Goal: Information Seeking & Learning: Learn about a topic

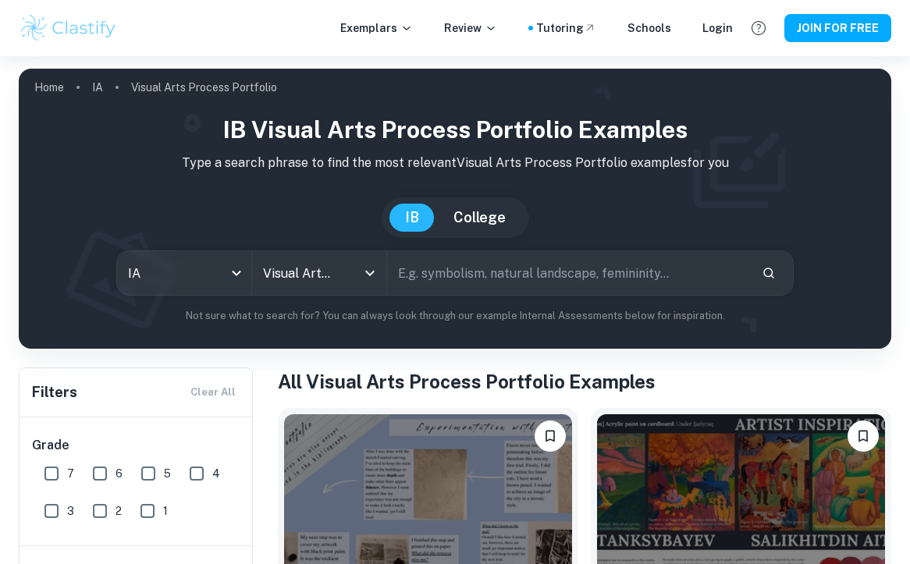
scroll to position [384, 0]
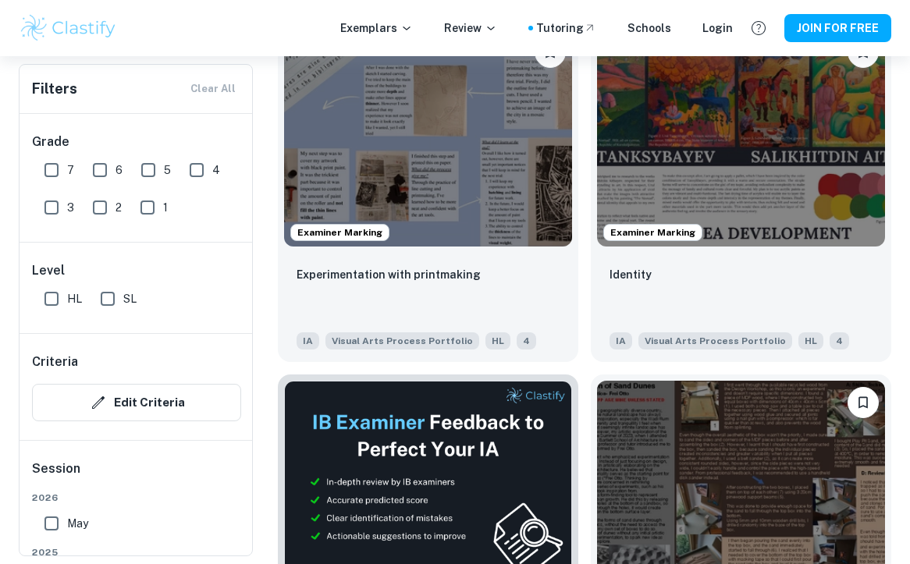
click at [422, 133] on img at bounding box center [428, 138] width 288 height 216
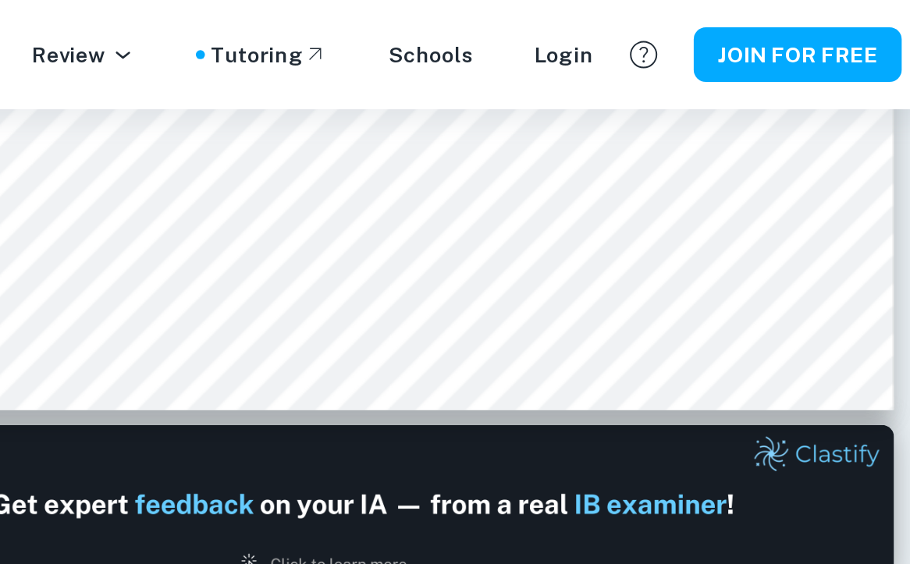
type input "1"
